Goal: Obtain resource: Obtain resource

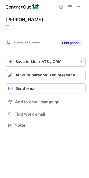
scroll to position [112, 89]
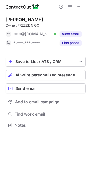
scroll to position [121, 89]
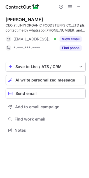
scroll to position [126, 89]
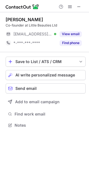
scroll to position [121, 89]
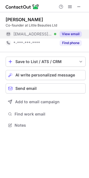
click at [66, 34] on button "View email" at bounding box center [70, 34] width 22 height 6
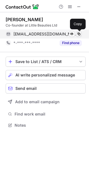
click at [77, 33] on span at bounding box center [78, 34] width 4 height 4
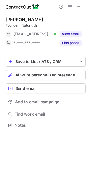
scroll to position [121, 89]
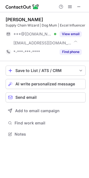
scroll to position [130, 89]
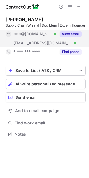
click at [67, 32] on button "View email" at bounding box center [70, 34] width 22 height 6
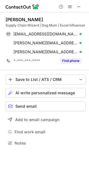
scroll to position [139, 89]
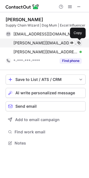
click at [80, 43] on span at bounding box center [78, 43] width 4 height 4
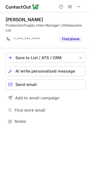
scroll to position [117, 89]
